Goal: Navigation & Orientation: Find specific page/section

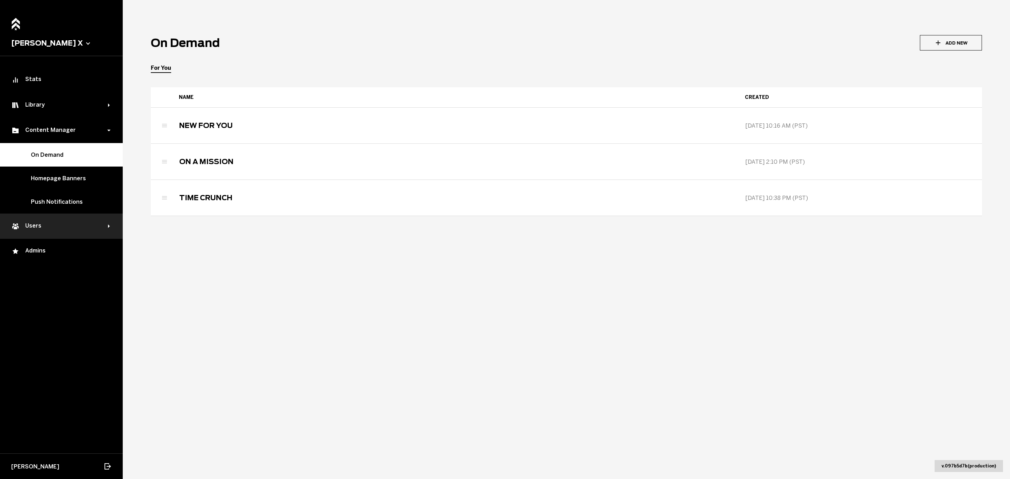
click at [41, 222] on div "Users" at bounding box center [59, 226] width 97 height 8
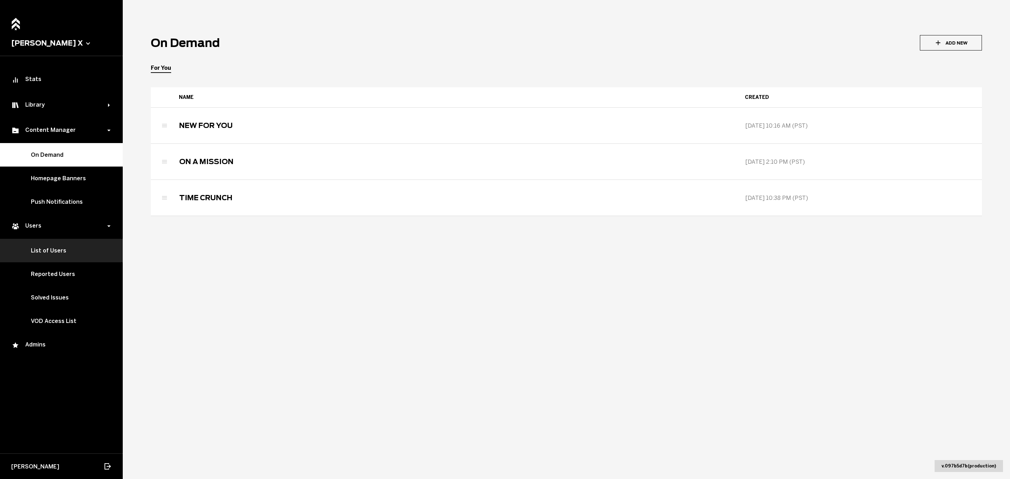
click at [69, 258] on link "List of Users" at bounding box center [61, 250] width 123 height 23
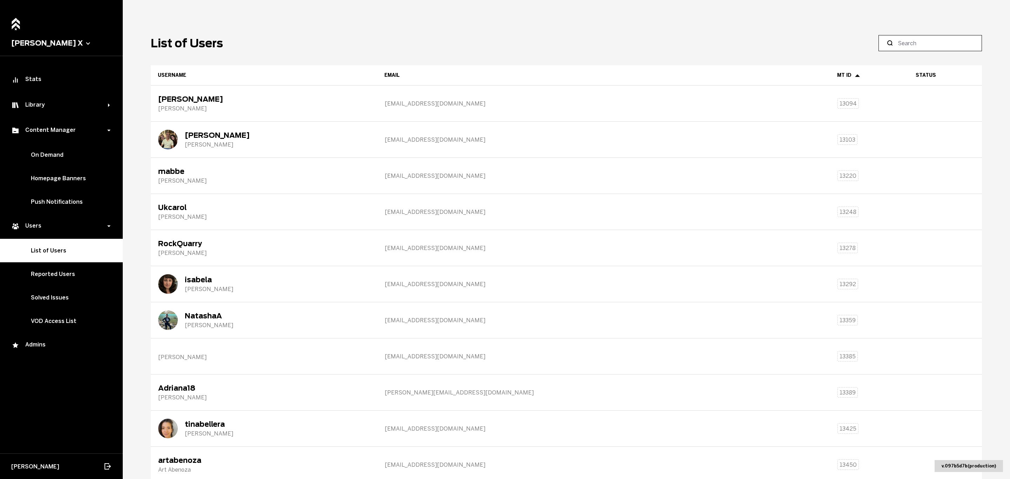
click at [913, 46] on input at bounding box center [933, 43] width 70 height 8
type input "[PERSON_NAME]"
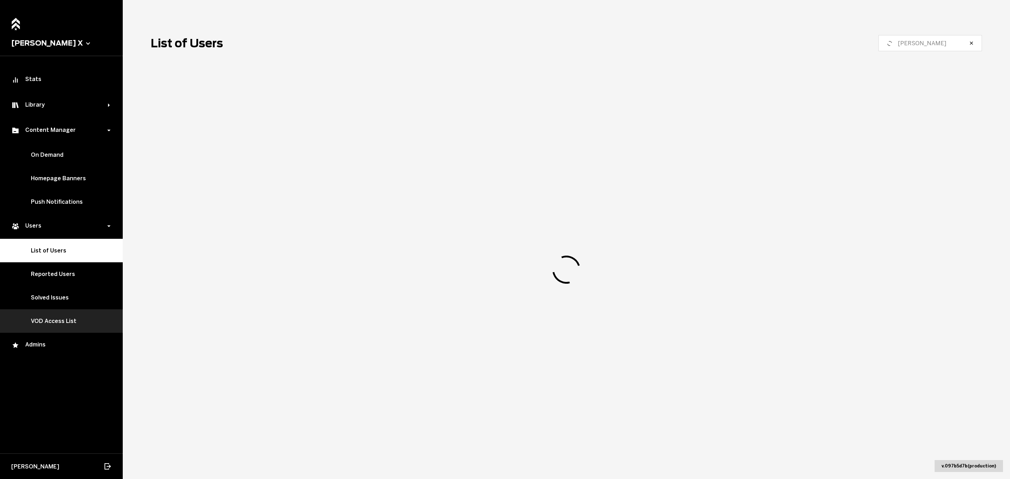
click at [55, 319] on link "VOD Access List" at bounding box center [61, 320] width 123 height 23
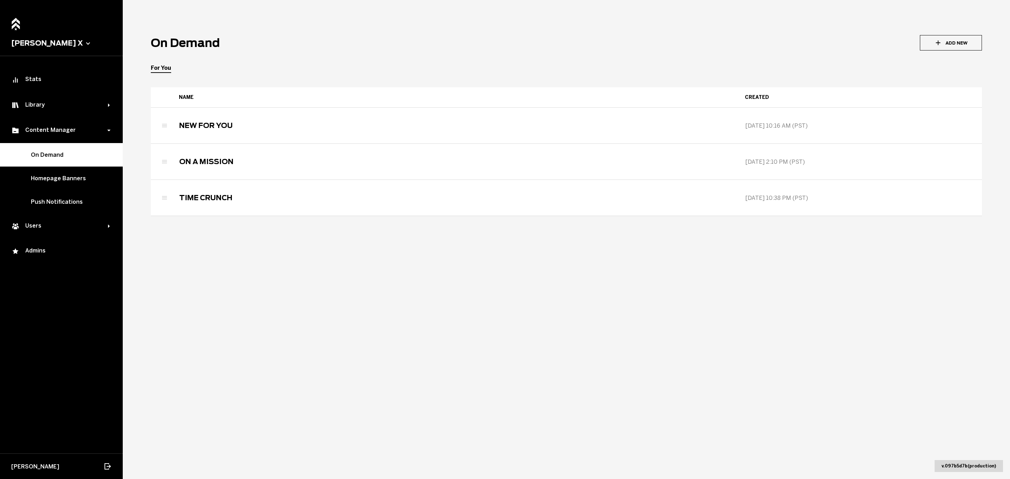
click at [28, 33] on span "[PERSON_NAME] X" at bounding box center [61, 44] width 123 height 26
click at [31, 42] on button "[PERSON_NAME] X" at bounding box center [61, 43] width 100 height 8
click at [43, 61] on button "[PERSON_NAME] X" at bounding box center [51, 63] width 74 height 16
click at [39, 74] on link "Stats" at bounding box center [61, 79] width 123 height 25
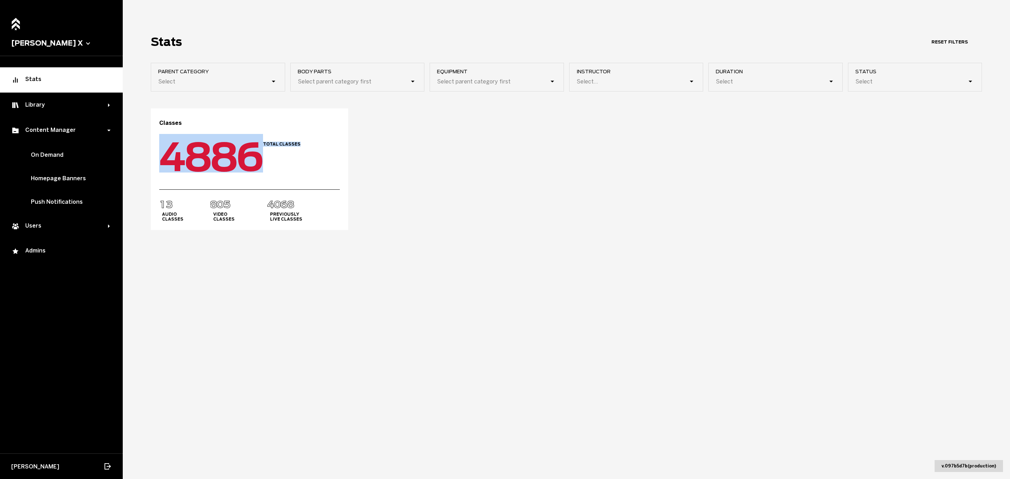
drag, startPoint x: 165, startPoint y: 157, endPoint x: 292, endPoint y: 148, distance: 126.9
click at [292, 148] on div "Classes 0 1 2 3 4 5 6 7 8 9 0 0 1 2 3 4 5 6 7 8 9 0 0 1 2 3 4 5 6 7 8 9 0 0 1 2…" at bounding box center [249, 169] width 197 height 122
click at [306, 144] on div "Classes 0 1 2 3 4 5 6 7 8 9 0 0 1 2 3 4 5 6 7 8 9 0 0 1 2 3 4 5 6 7 8 9 0 0 1 2…" at bounding box center [249, 169] width 197 height 122
click at [548, 230] on main "Stats Reset Filters Parent Category Select Body parts Select parent category fi…" at bounding box center [566, 239] width 887 height 479
click at [518, 209] on div "Classes 0 1 2 3 4 5 6 7 8 9 0 0 1 2 3 4 5 6 7 8 9 0 0 1 2 3 4 5 6 7 8 9 0 0 1 2…" at bounding box center [566, 169] width 831 height 122
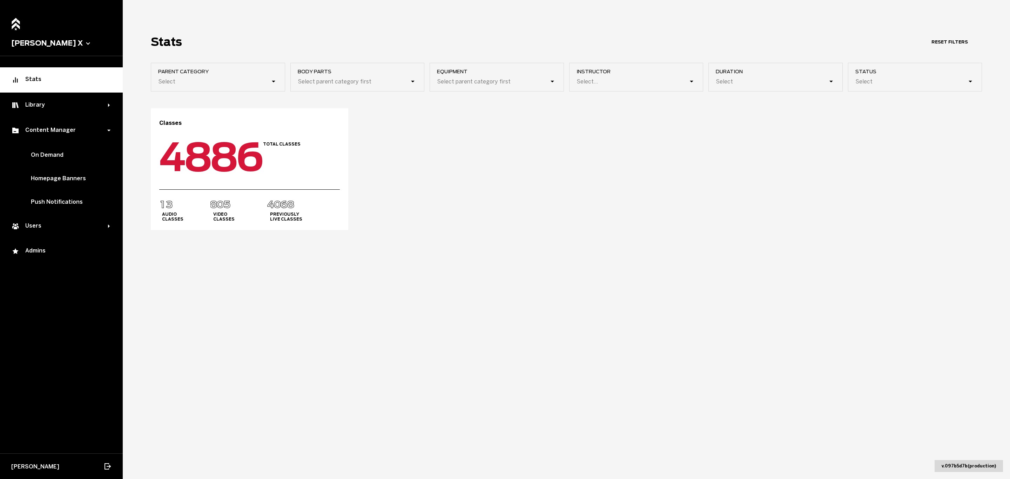
click at [722, 239] on main "Stats Reset Filters Parent Category Select Body parts Select parent category fi…" at bounding box center [566, 239] width 887 height 479
drag, startPoint x: 222, startPoint y: 82, endPoint x: 222, endPoint y: 87, distance: 4.9
click at [222, 87] on div "Select" at bounding box center [221, 81] width 127 height 13
click at [123, 81] on input "Parent Category option Cardio focused, 1 of 4. 4 results available. Use Up and …" at bounding box center [123, 81] width 0 height 0
click at [437, 161] on div "Classes 0 1 2 3 4 5 6 7 8 9 0 0 1 2 3 4 5 6 7 8 9 0 0 1 2 3 4 5 6 7 8 9 0 0 1 2…" at bounding box center [566, 169] width 831 height 122
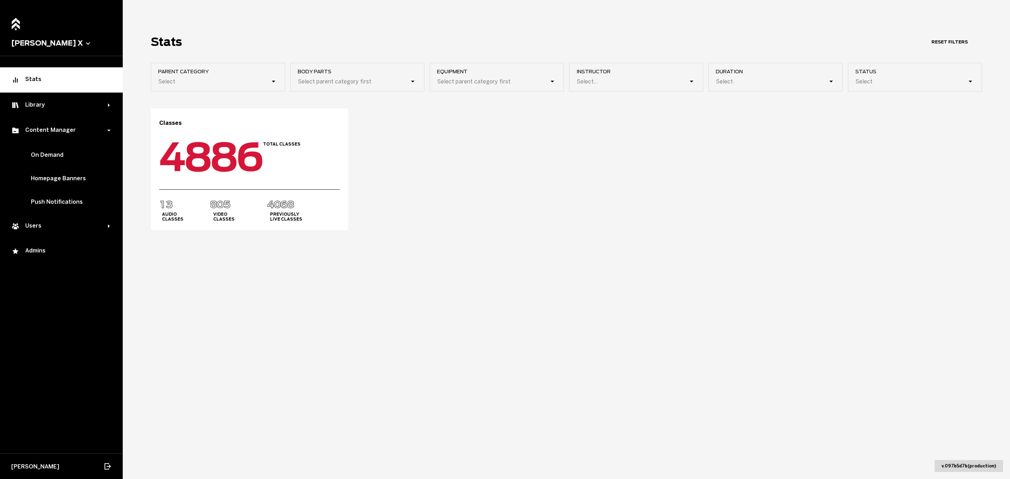
click at [401, 72] on span "Body parts" at bounding box center [361, 72] width 127 height 6
click at [381, 81] on label "Body parts Select parent category first" at bounding box center [357, 77] width 134 height 29
click at [81, 104] on div "Library" at bounding box center [59, 105] width 97 height 8
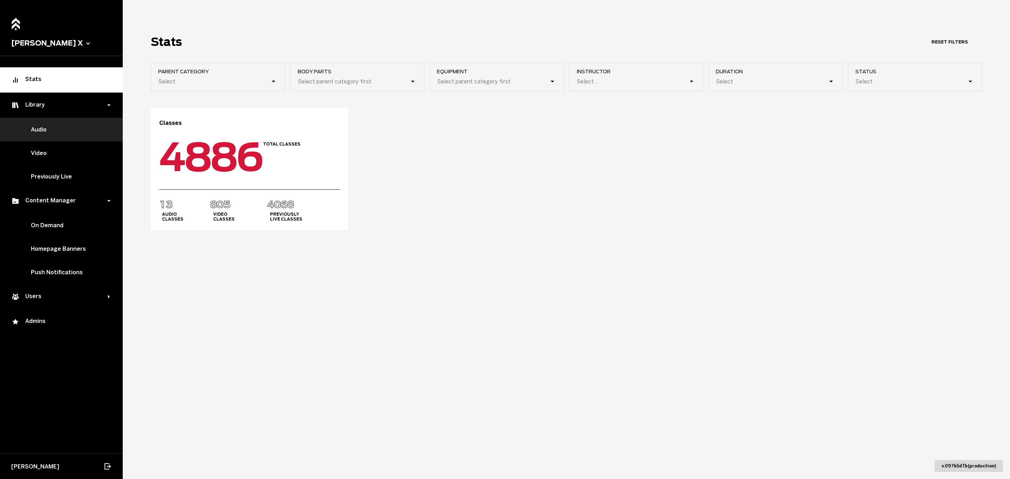
click at [81, 126] on link "Audio" at bounding box center [61, 129] width 123 height 23
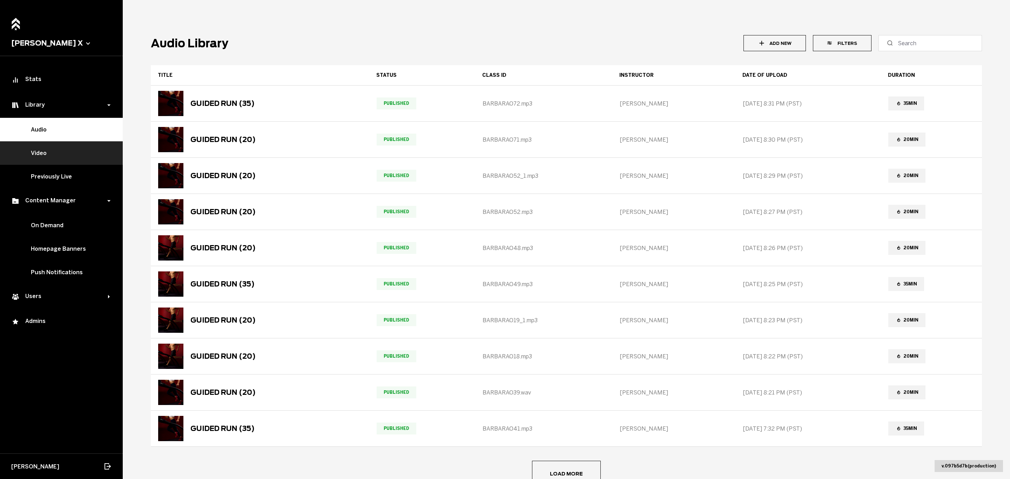
click at [72, 158] on link "Video" at bounding box center [61, 152] width 123 height 23
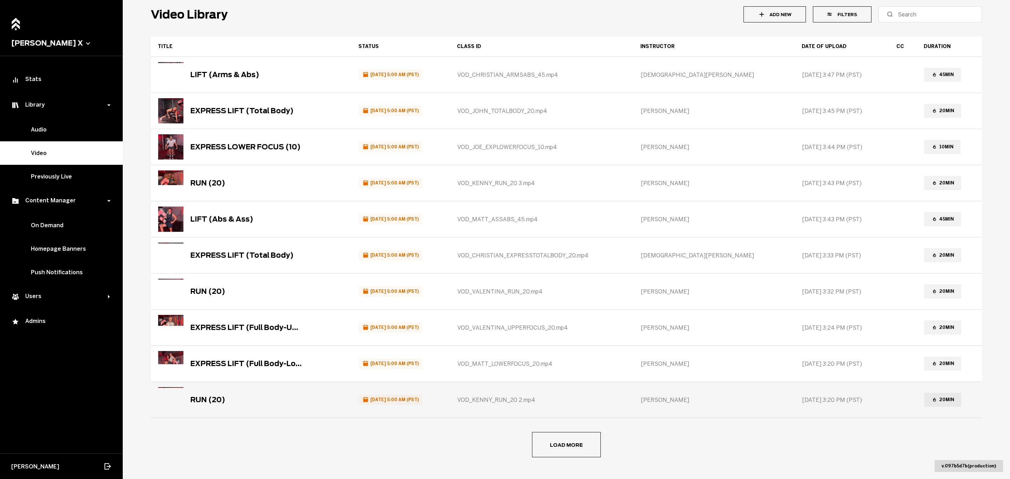
scroll to position [43, 0]
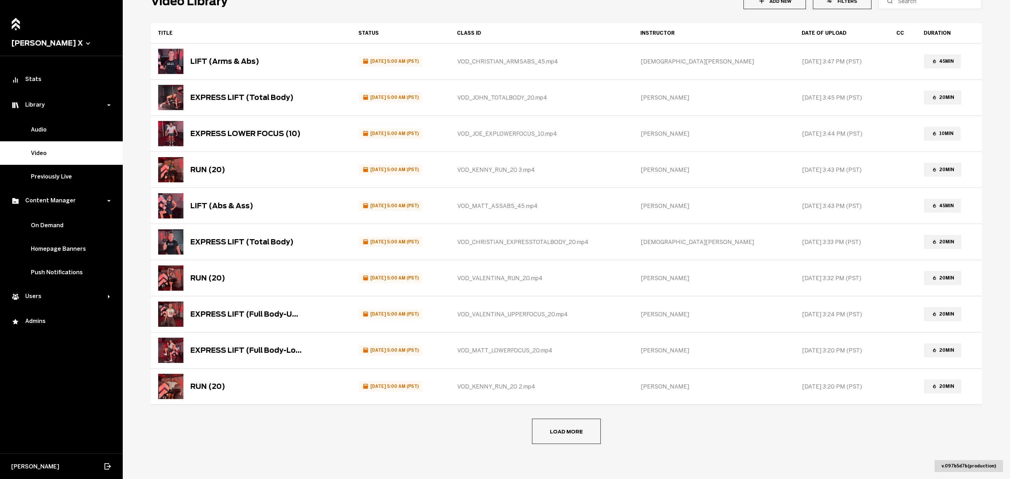
click at [573, 428] on button "Load more" at bounding box center [566, 431] width 69 height 25
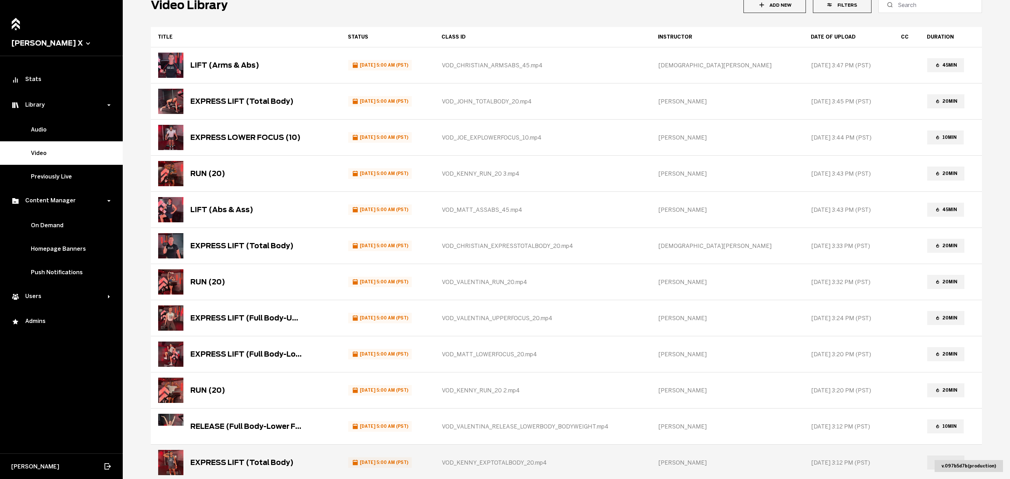
scroll to position [0, 0]
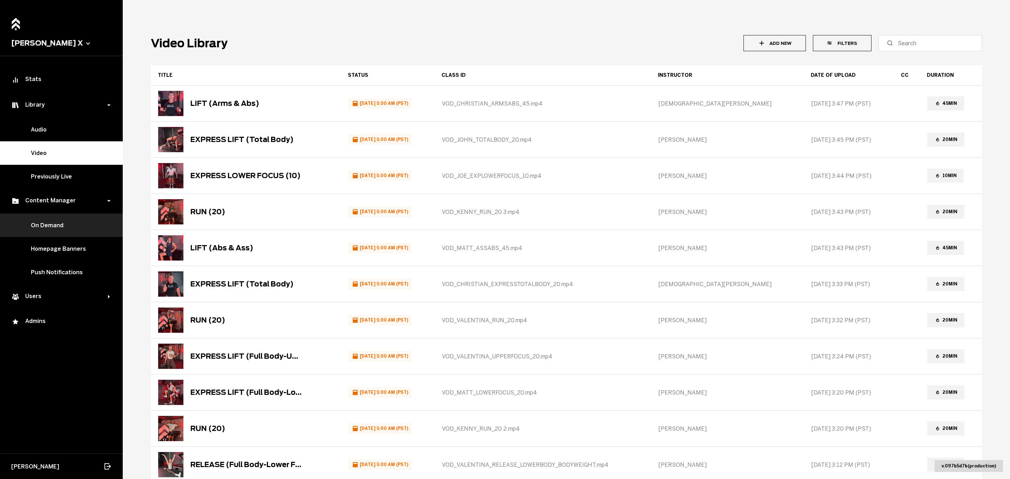
click at [67, 226] on link "On Demand" at bounding box center [61, 225] width 123 height 23
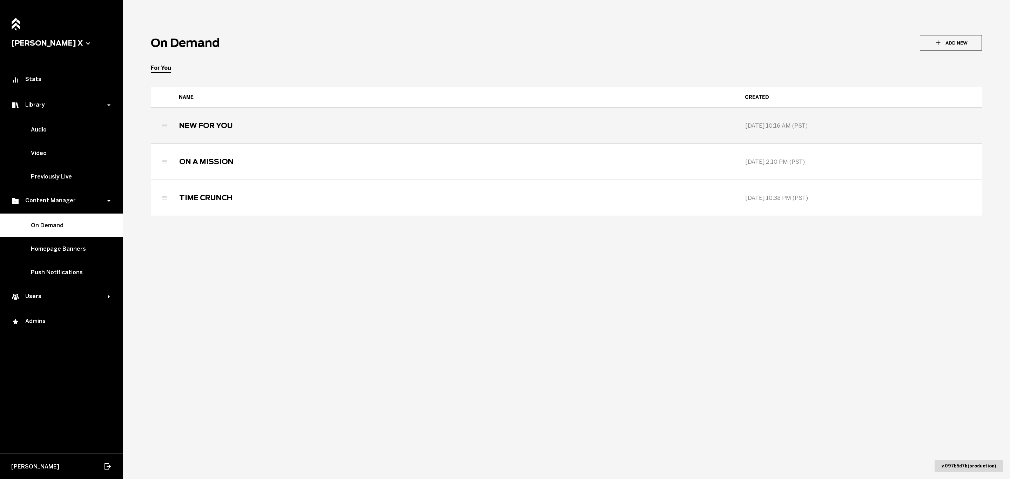
click at [194, 134] on div "NEW FOR YOU" at bounding box center [454, 125] width 565 height 35
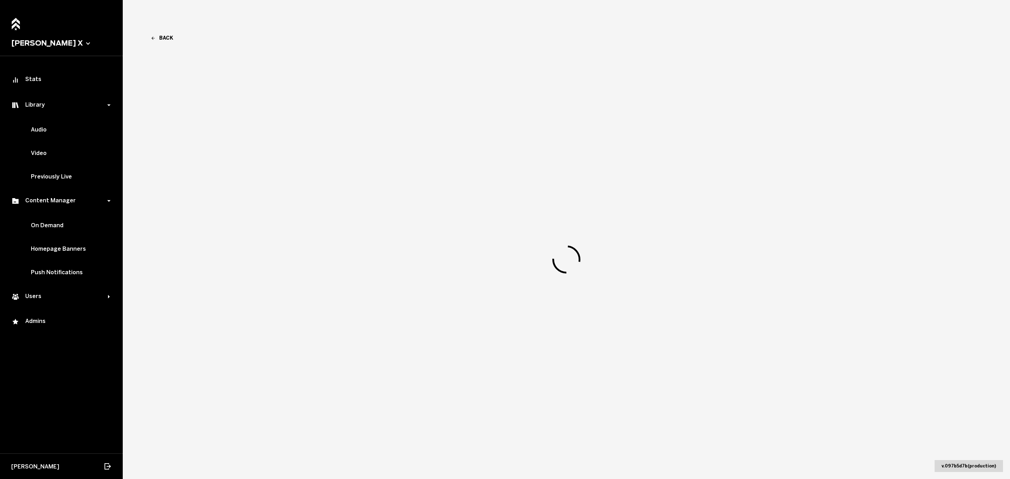
click at [162, 38] on link "Back" at bounding box center [566, 38] width 831 height 6
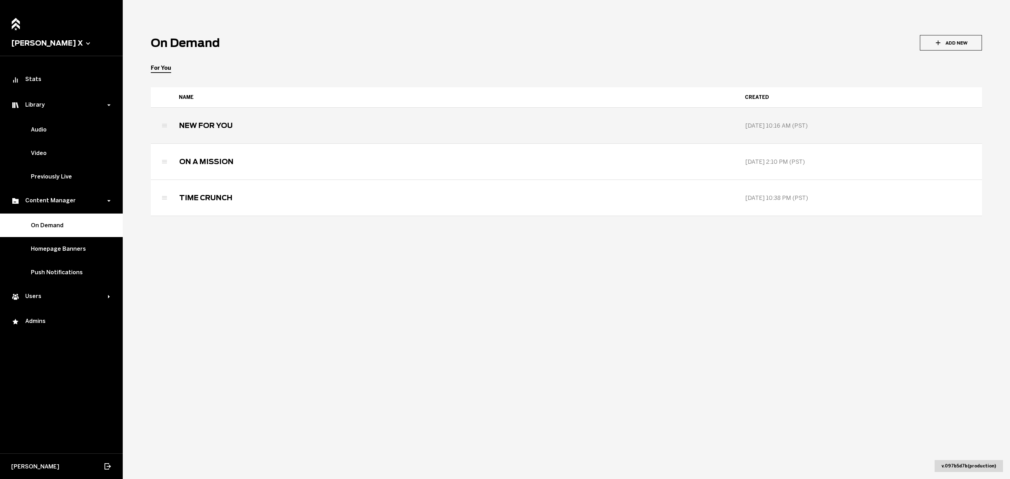
click at [200, 119] on div "NEW FOR YOU" at bounding box center [454, 125] width 565 height 35
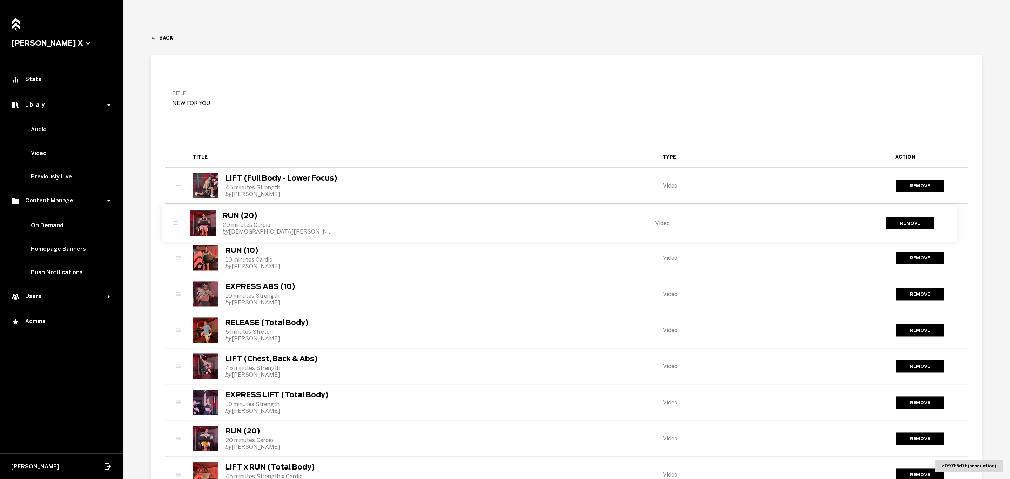
drag, startPoint x: 177, startPoint y: 183, endPoint x: 174, endPoint y: 223, distance: 39.7
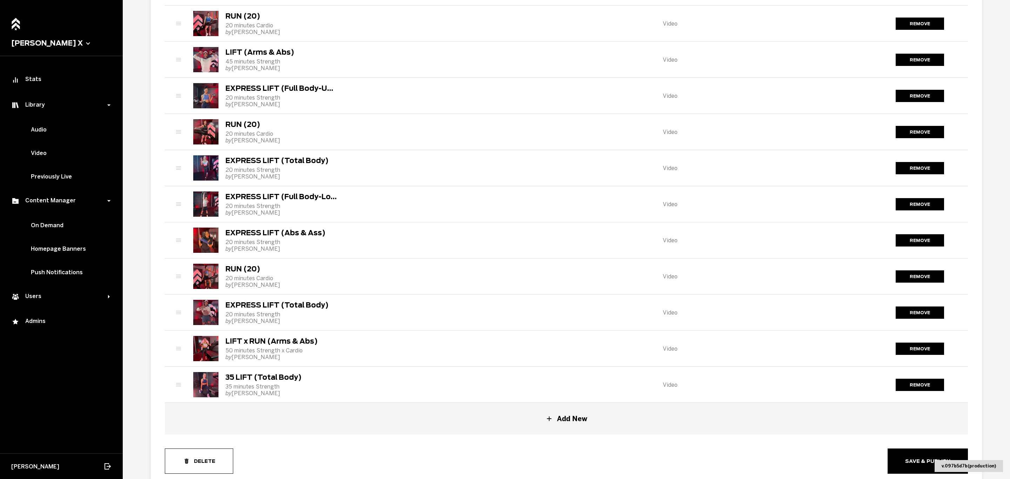
scroll to position [2217, 0]
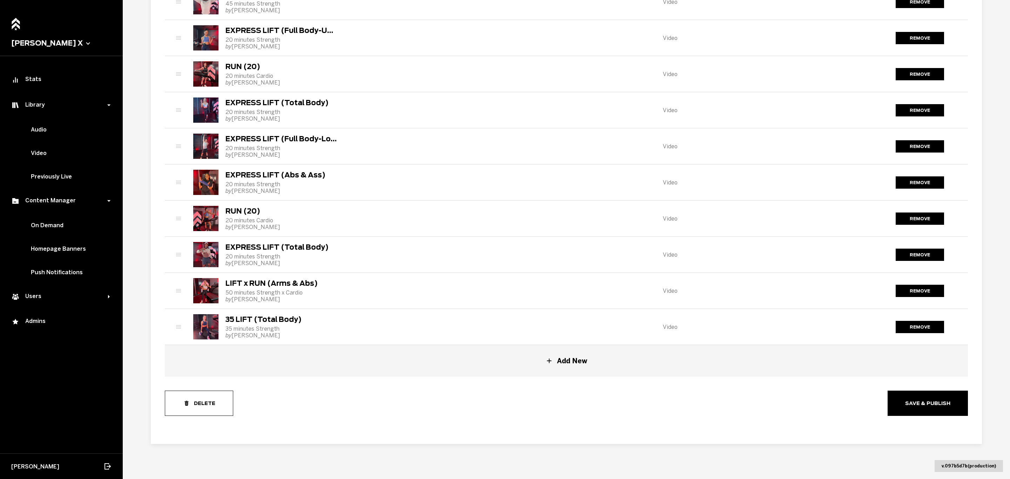
click at [903, 402] on button "save & publish" at bounding box center [928, 403] width 80 height 25
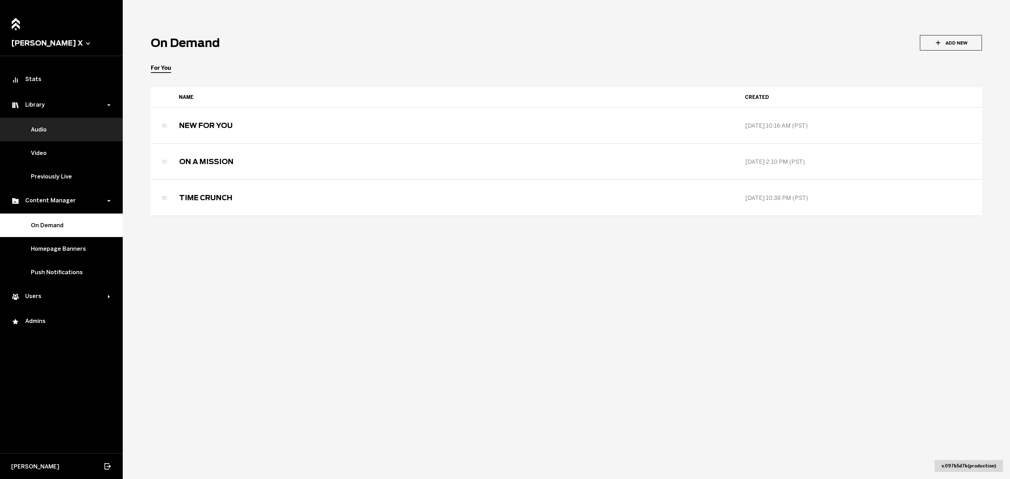
click at [50, 132] on link "Audio" at bounding box center [61, 129] width 123 height 23
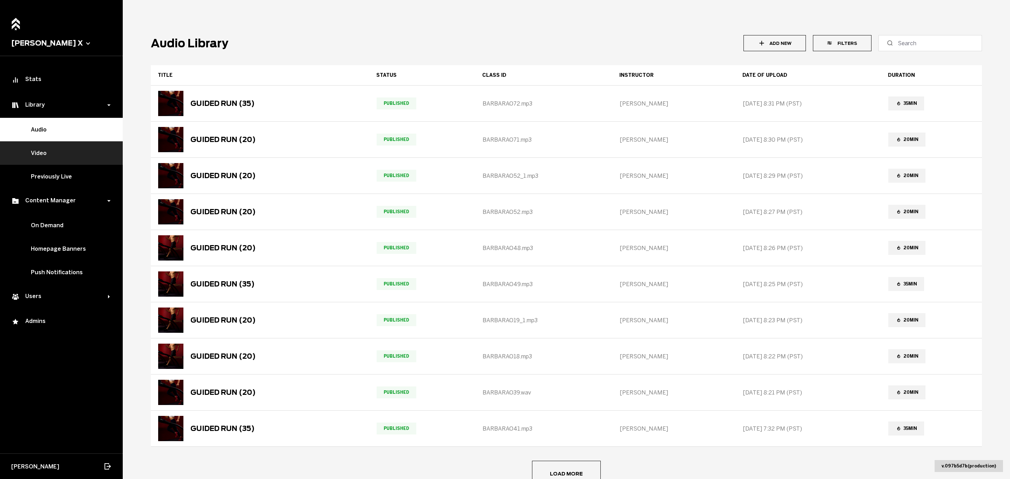
click at [46, 150] on link "Video" at bounding box center [61, 152] width 123 height 23
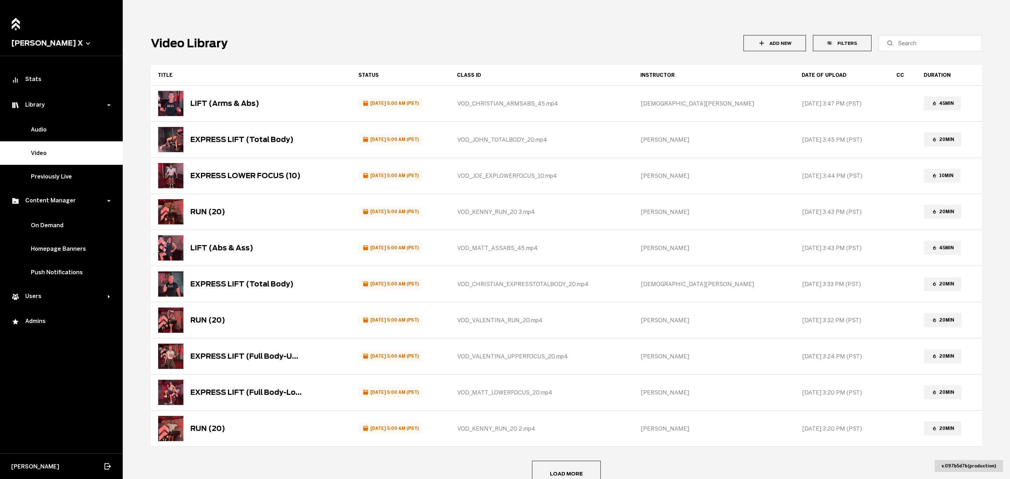
click at [770, 46] on button "Add New" at bounding box center [775, 43] width 62 height 16
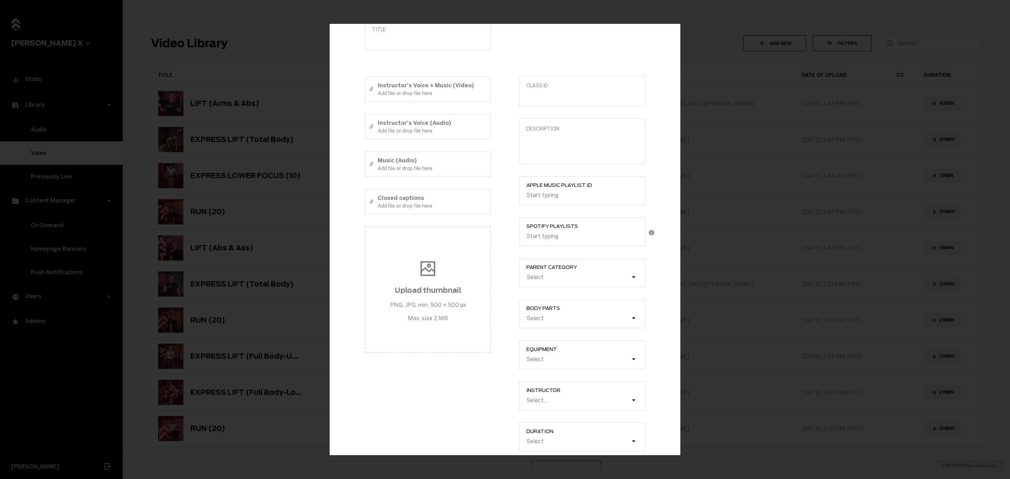
scroll to position [123, 0]
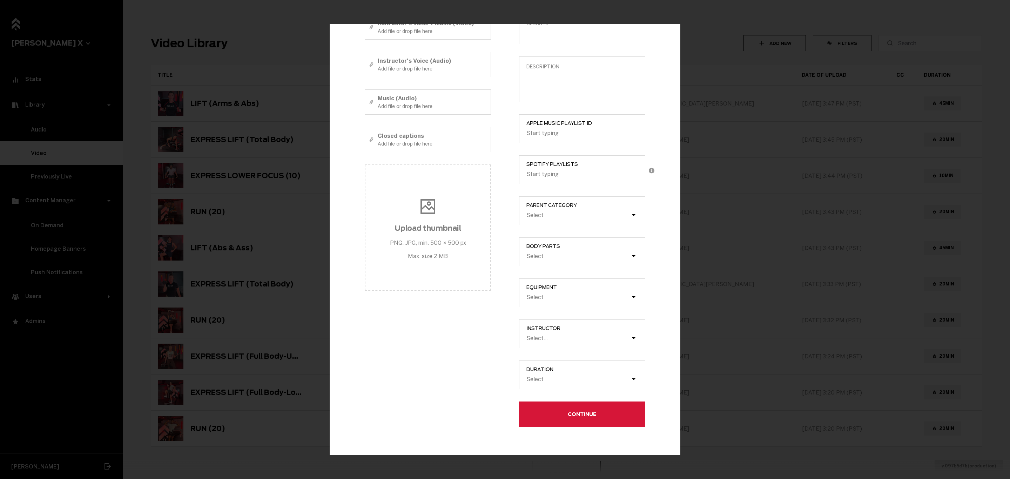
click at [549, 412] on button "Continue" at bounding box center [582, 414] width 126 height 25
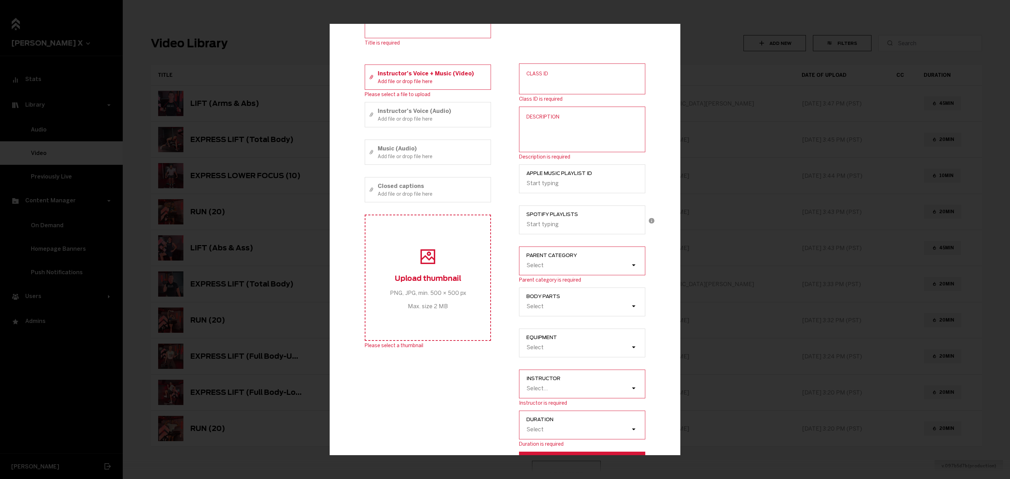
scroll to position [0, 0]
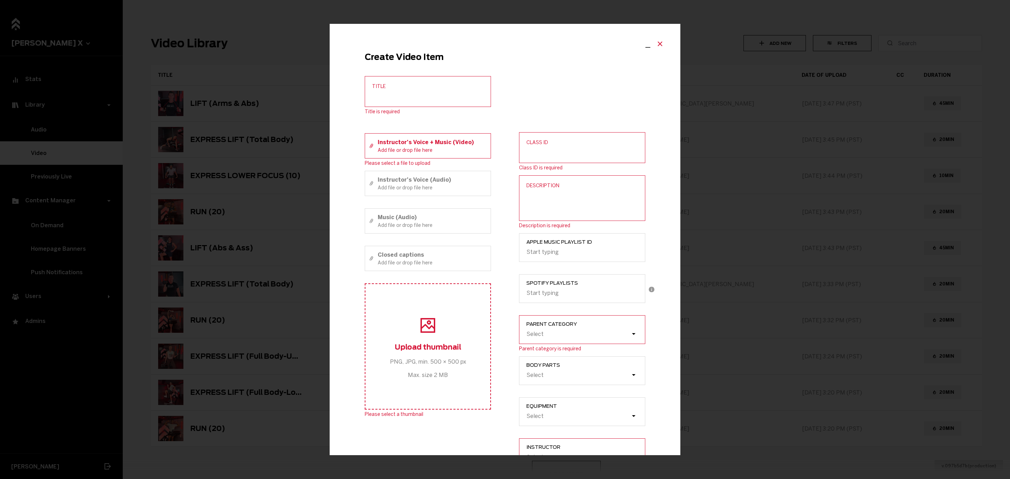
click at [658, 43] on button "Close modal" at bounding box center [660, 43] width 13 height 11
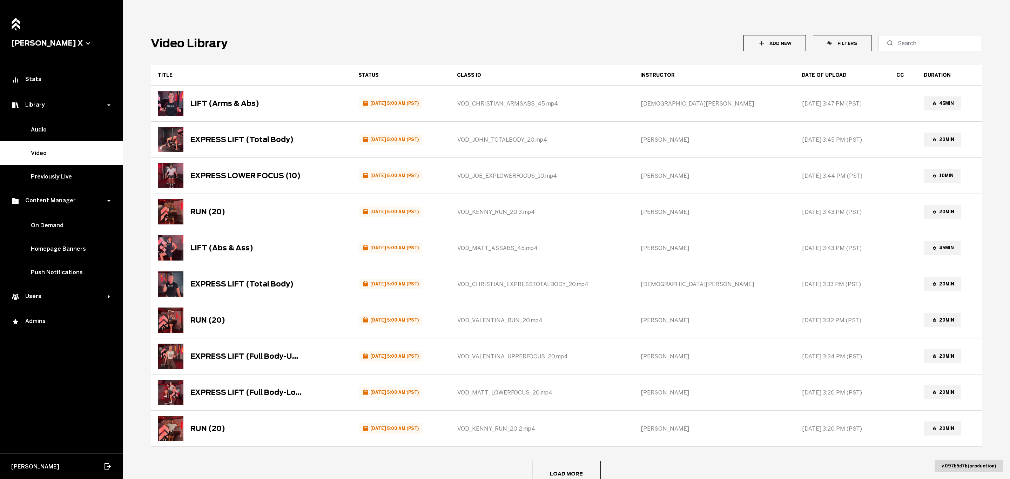
click at [753, 49] on button "Add New" at bounding box center [775, 43] width 62 height 16
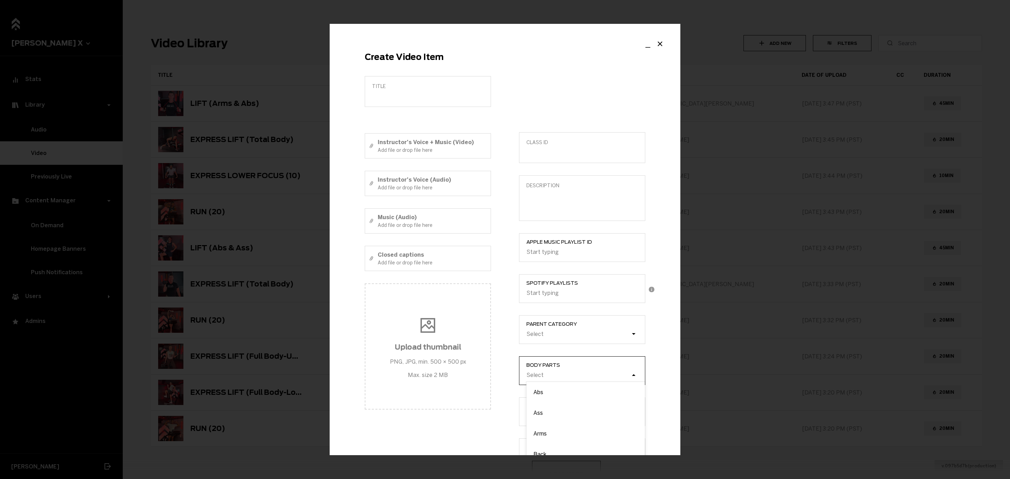
click at [570, 375] on div "option Abs focused, 1 of 12. 12 results available. Use Up and Down to choose op…" at bounding box center [585, 375] width 119 height 8
click at [491, 375] on input "Body parts option Abs focused, 1 of 12. 12 results available. Use Up and Down t…" at bounding box center [491, 375] width 0 height 0
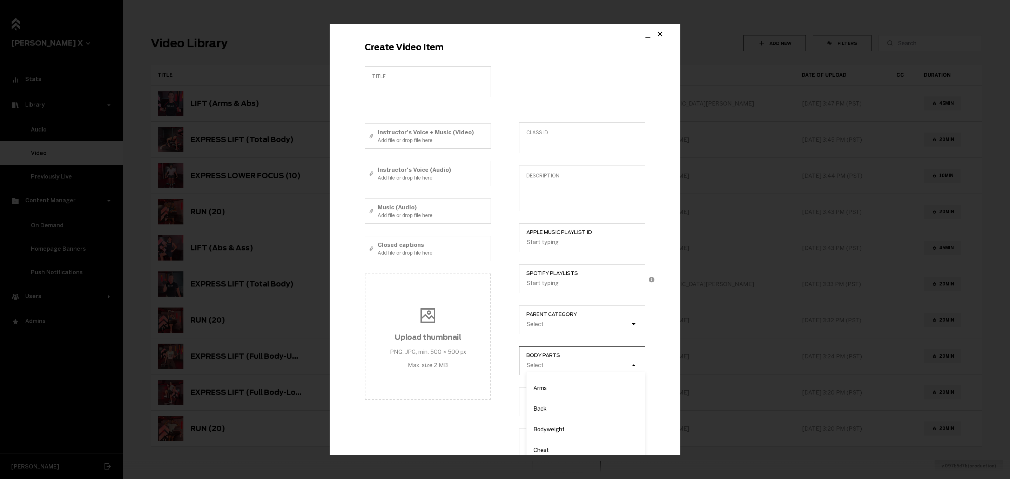
scroll to position [53, 0]
click at [644, 337] on div "Class ID Description Apple Music Playlist ID Start typing Spotify Playlists Sta…" at bounding box center [582, 288] width 154 height 444
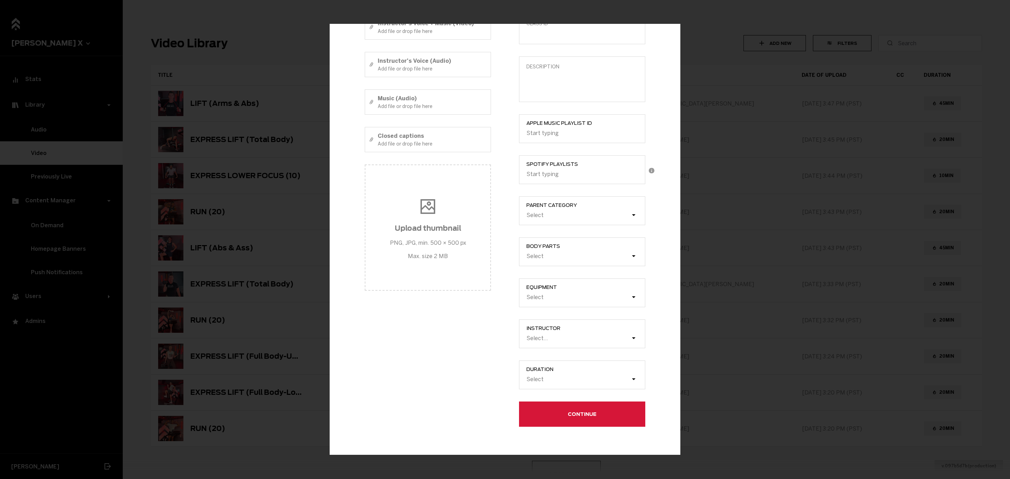
scroll to position [123, 0]
click at [582, 291] on div "Select" at bounding box center [585, 297] width 119 height 13
click at [491, 297] on input "Equipment Select" at bounding box center [491, 297] width 0 height 0
click at [477, 315] on div "Title Instructor's Voice + Music (Video) Add file or drop file here Instructor'…" at bounding box center [428, 179] width 154 height 444
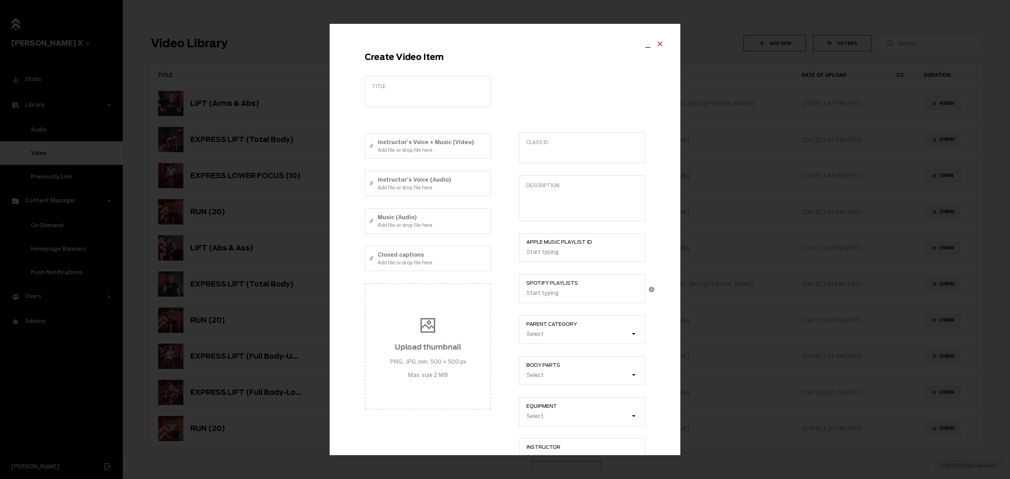
click at [656, 45] on icon "Close modal" at bounding box center [660, 44] width 8 height 8
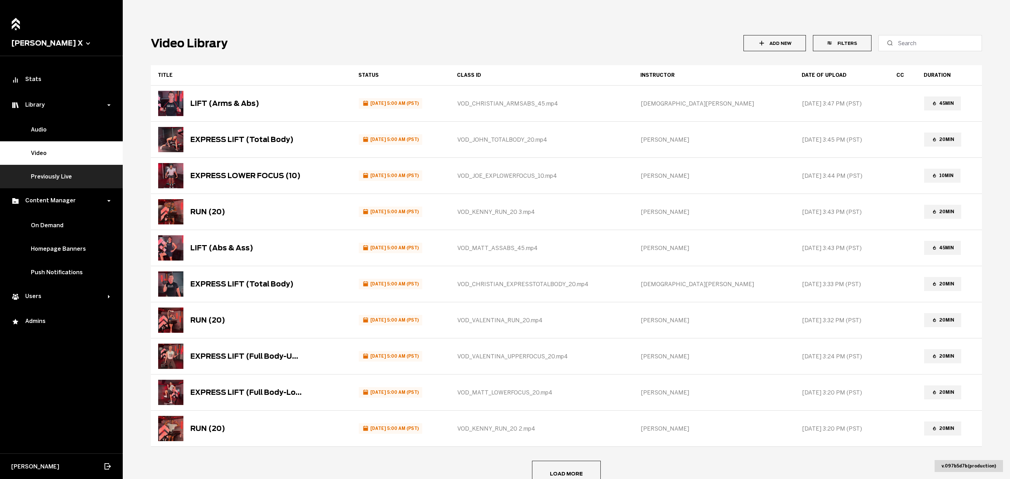
click at [43, 173] on link "Previously Live" at bounding box center [61, 176] width 123 height 23
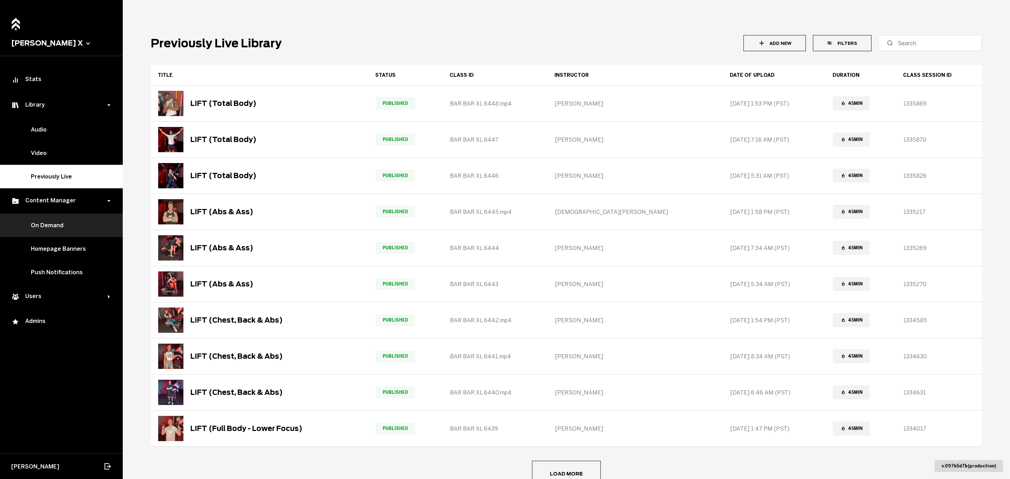
click at [54, 234] on link "On Demand" at bounding box center [61, 225] width 123 height 23
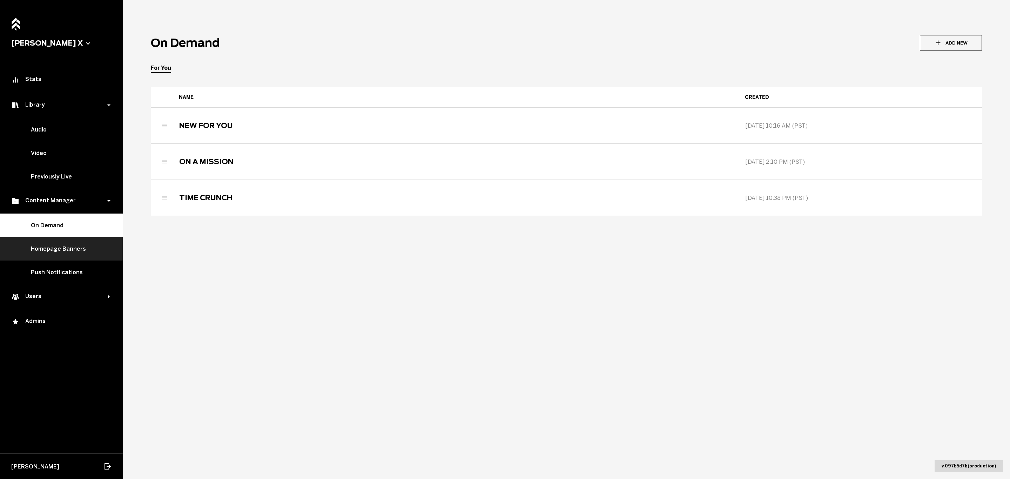
click at [53, 249] on link "Homepage Banners" at bounding box center [61, 248] width 123 height 23
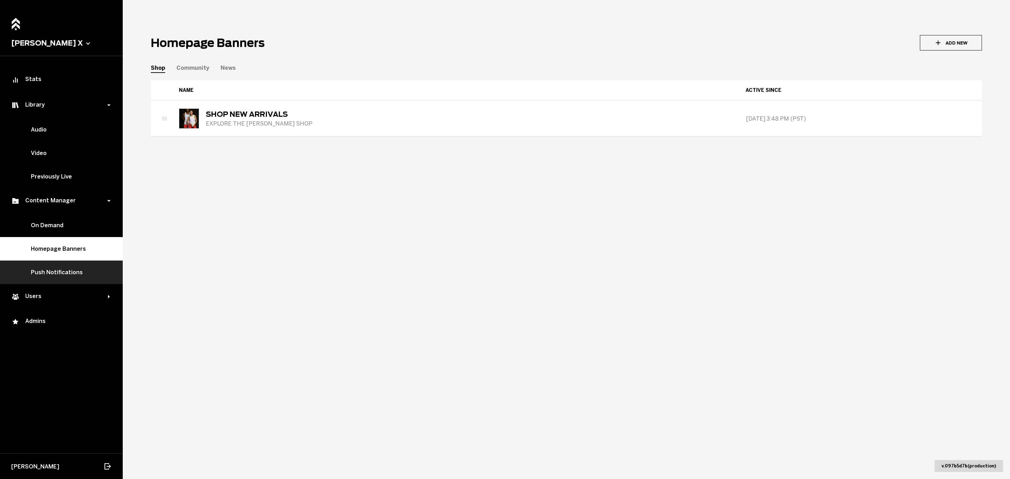
click at [70, 275] on link "Push Notifications" at bounding box center [61, 272] width 123 height 23
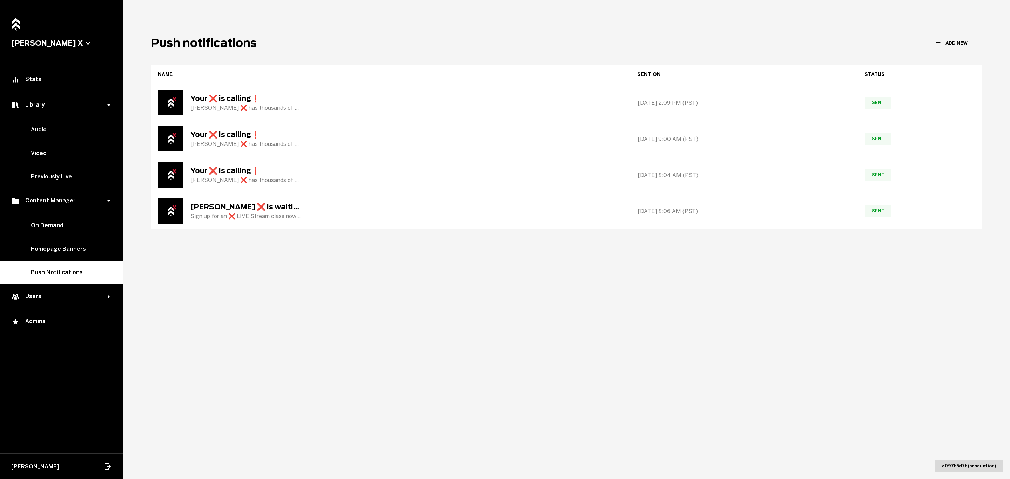
click at [469, 267] on main "Push notifications Add New name sent on status Your ❌ is calling❗️ [PERSON_NAME…" at bounding box center [566, 239] width 887 height 479
click at [301, 246] on main "Push notifications Add New name sent on status Your ❌ is calling❗️ [PERSON_NAME…" at bounding box center [566, 239] width 887 height 479
click at [99, 291] on div "Users" at bounding box center [61, 296] width 123 height 25
click at [80, 321] on link "List of Users" at bounding box center [61, 320] width 123 height 23
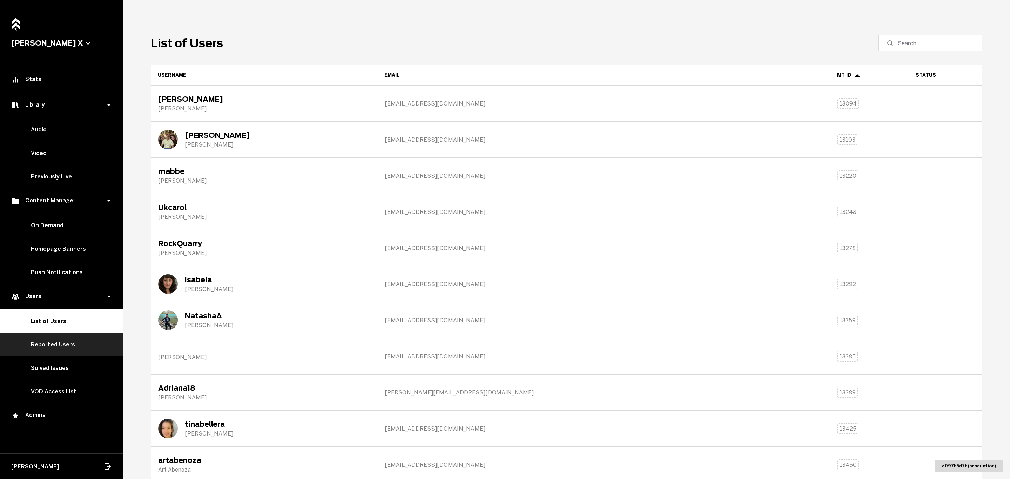
click at [43, 344] on link "Reported Users" at bounding box center [61, 344] width 123 height 23
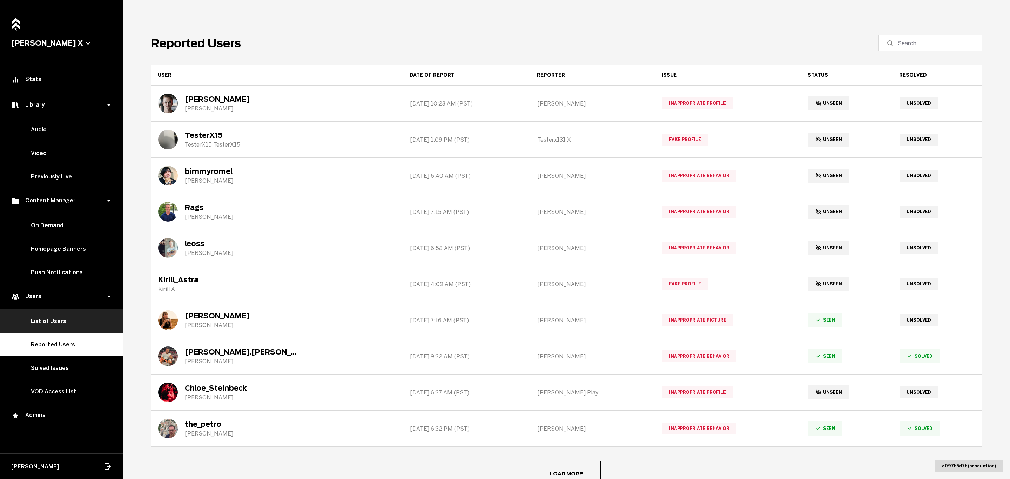
click at [48, 325] on link "List of Users" at bounding box center [61, 320] width 123 height 23
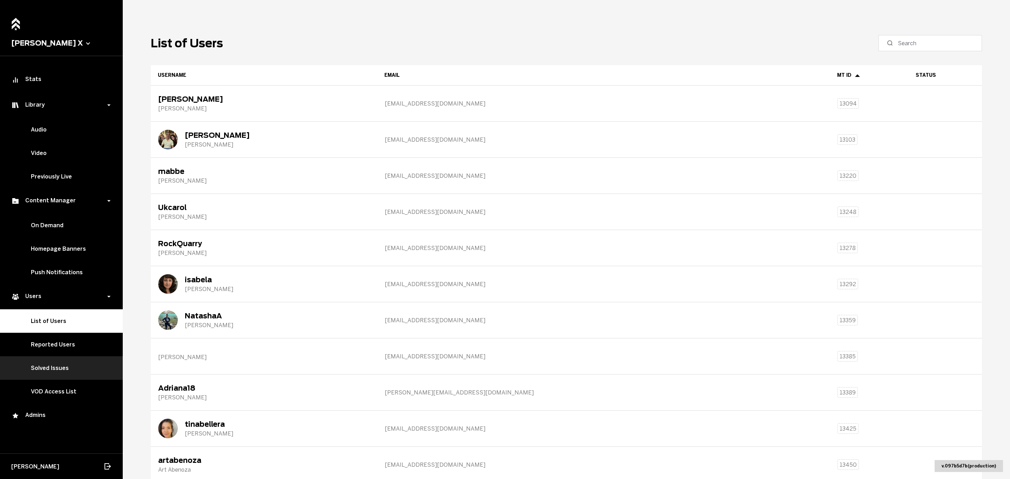
click at [66, 379] on link "Solved Issues" at bounding box center [61, 367] width 123 height 23
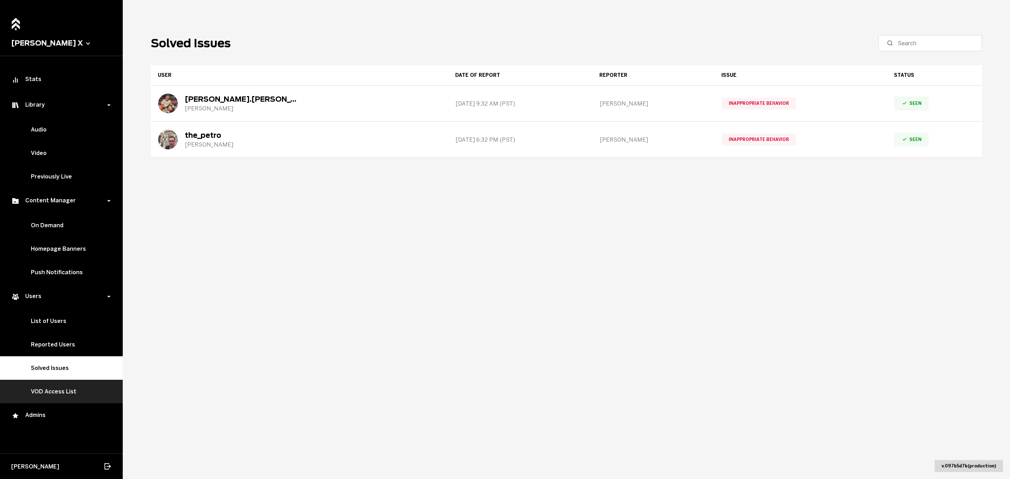
click at [70, 398] on link "VOD Access List" at bounding box center [61, 391] width 123 height 23
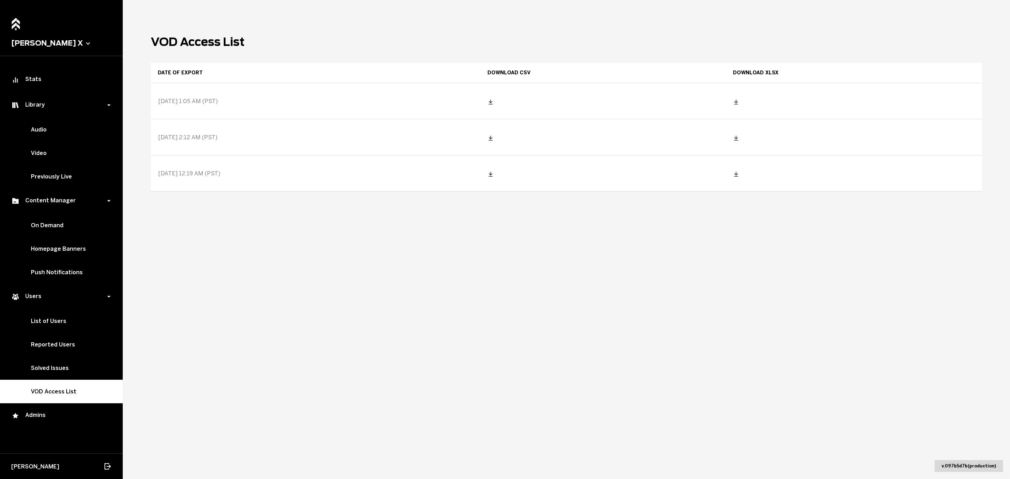
click at [738, 104] on line at bounding box center [736, 104] width 4 height 0
